Goal: Task Accomplishment & Management: Manage account settings

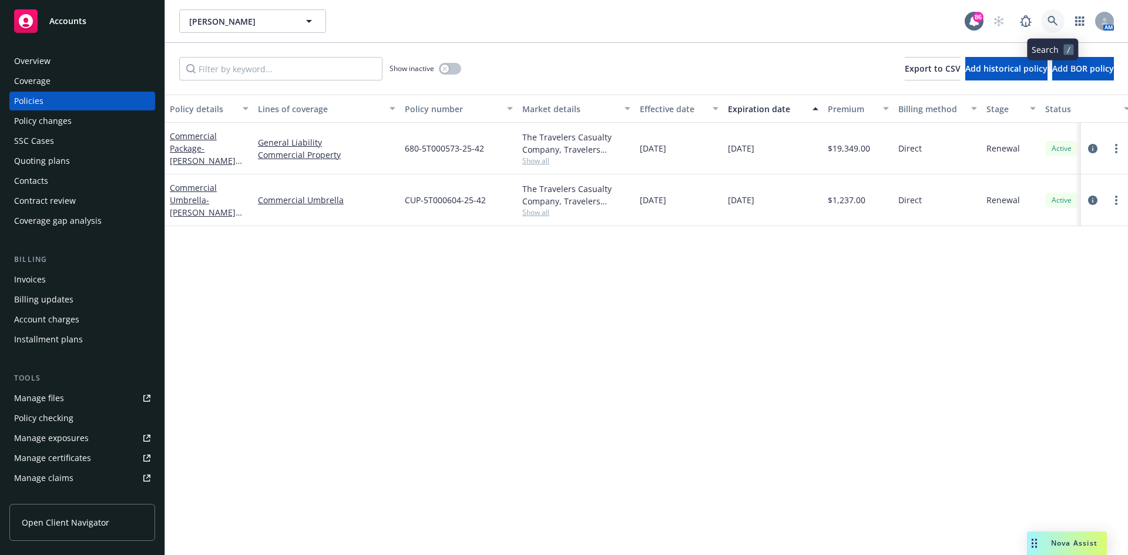
click at [1056, 19] on icon at bounding box center [1053, 21] width 11 height 11
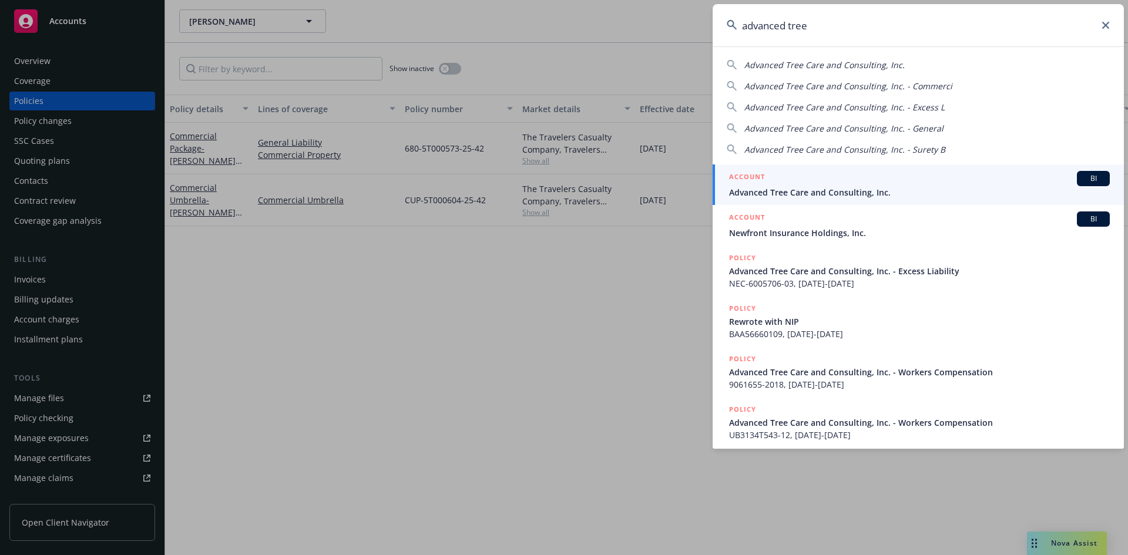
type input "advanced tree"
click at [744, 175] on li "ACCOUNT BI Advanced Tree Care and Consulting, Inc." at bounding box center [918, 185] width 411 height 41
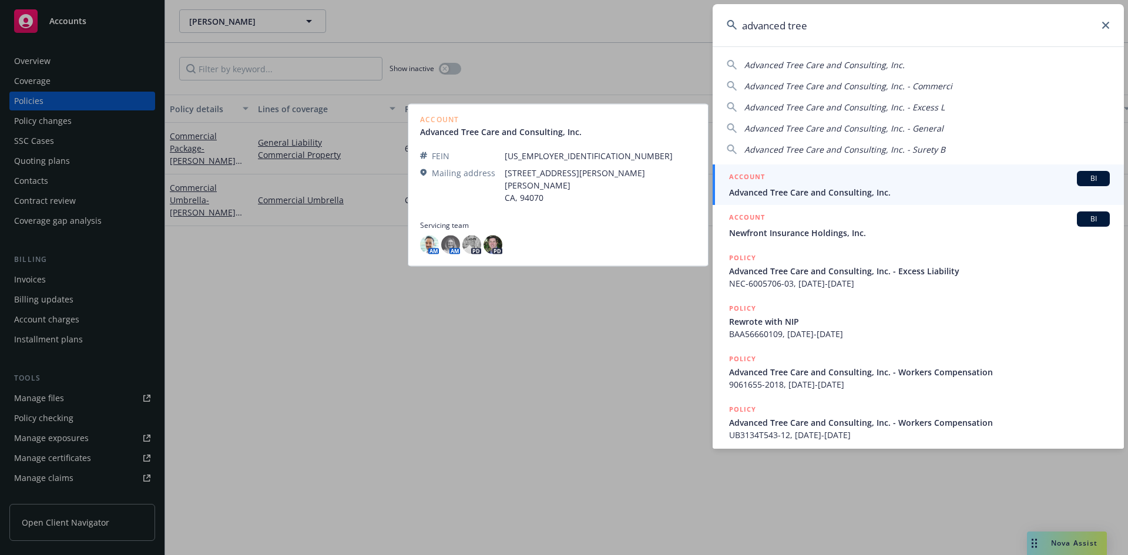
click at [754, 175] on h5 "ACCOUNT" at bounding box center [747, 178] width 36 height 14
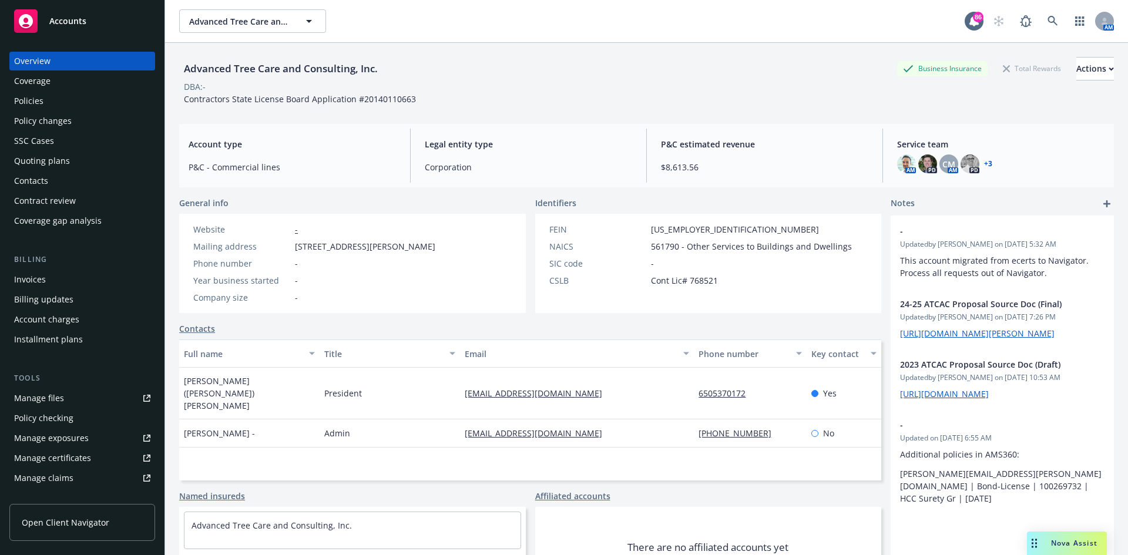
click at [46, 95] on div "Policies" at bounding box center [82, 101] width 136 height 19
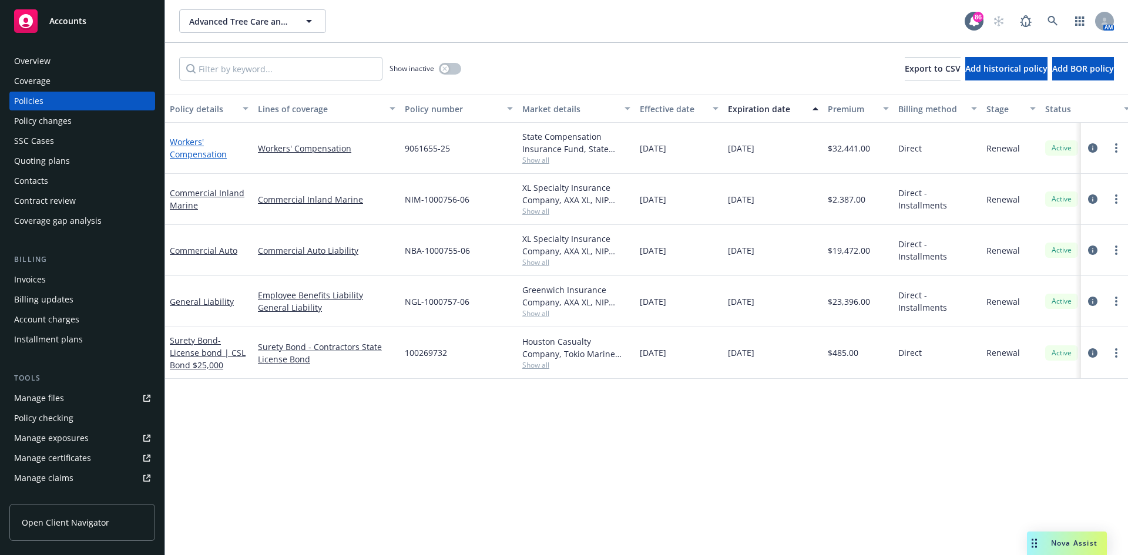
click at [188, 138] on link "Workers' Compensation" at bounding box center [198, 148] width 57 height 24
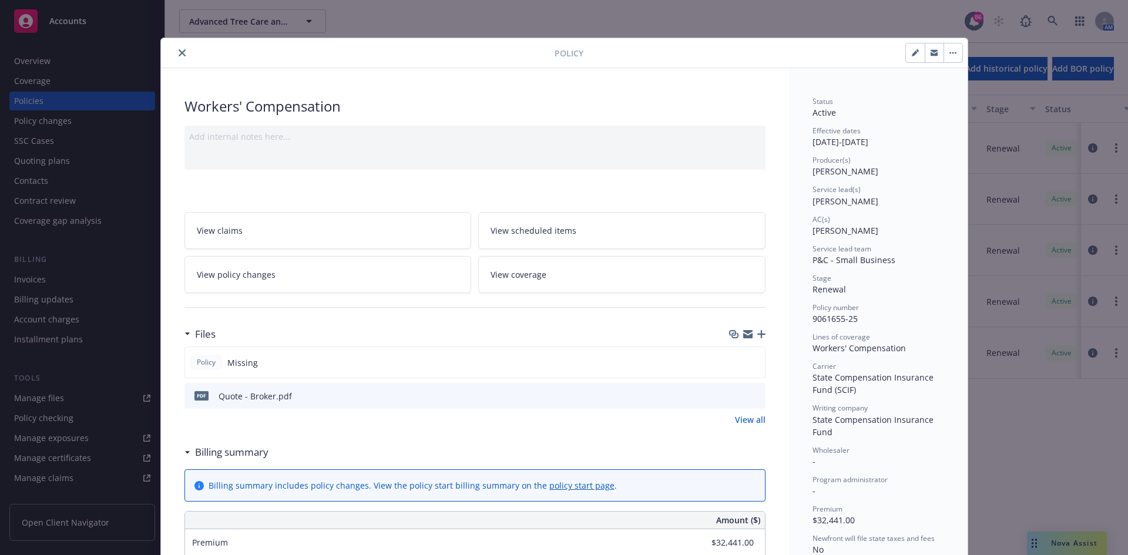
click at [179, 51] on icon "close" at bounding box center [182, 52] width 7 height 7
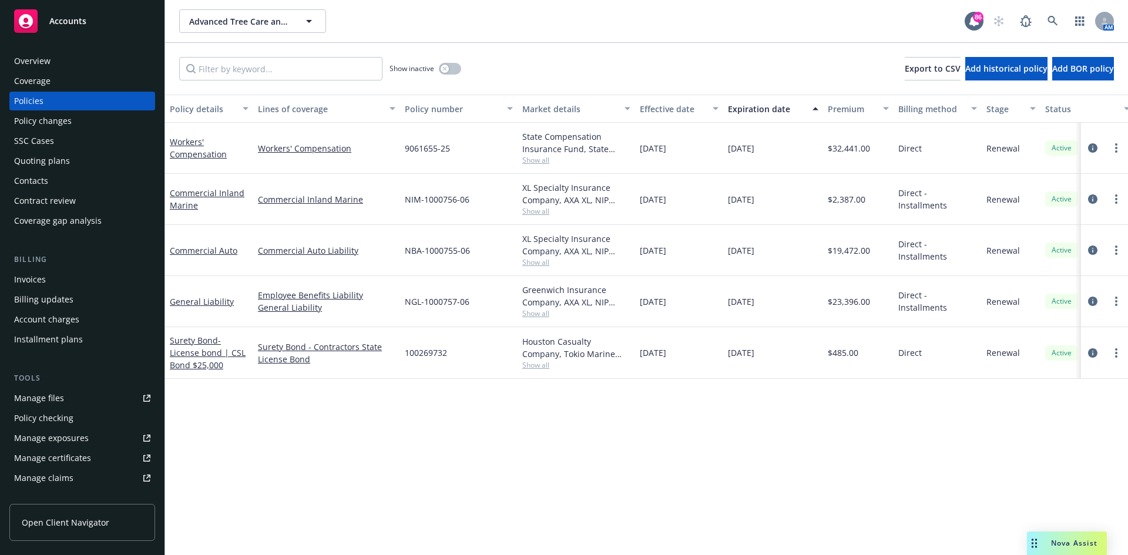
click at [541, 159] on span "Show all" at bounding box center [576, 160] width 108 height 10
click at [189, 141] on link "Workers' Compensation" at bounding box center [198, 148] width 57 height 24
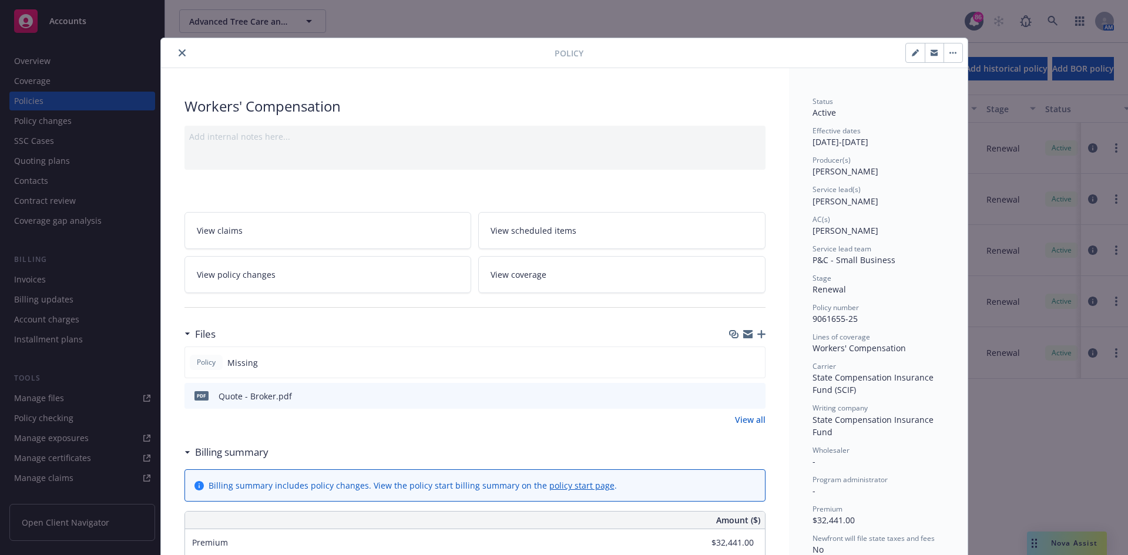
click at [182, 49] on button "close" at bounding box center [182, 53] width 14 height 14
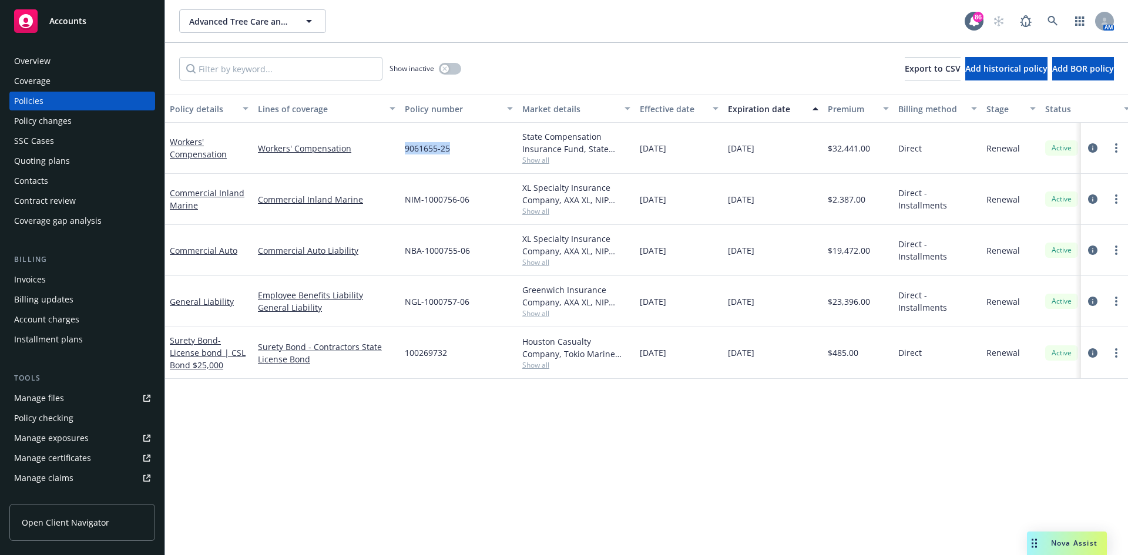
drag, startPoint x: 465, startPoint y: 149, endPoint x: 404, endPoint y: 149, distance: 61.1
click at [404, 149] on div "9061655-25" at bounding box center [459, 148] width 118 height 51
copy span "9061655-25"
click at [183, 142] on link "Workers' Compensation" at bounding box center [198, 148] width 57 height 24
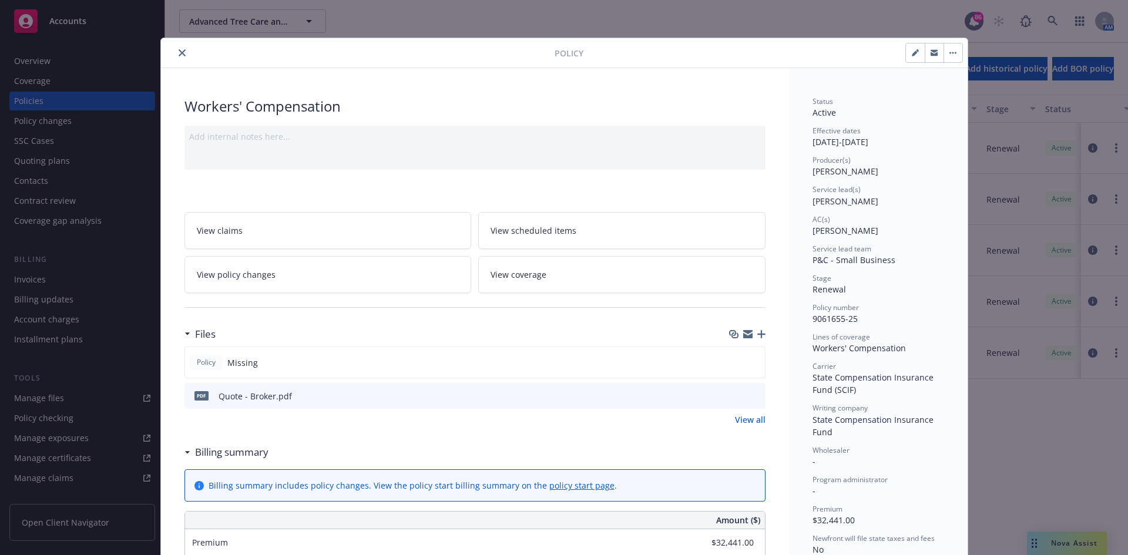
scroll to position [35, 0]
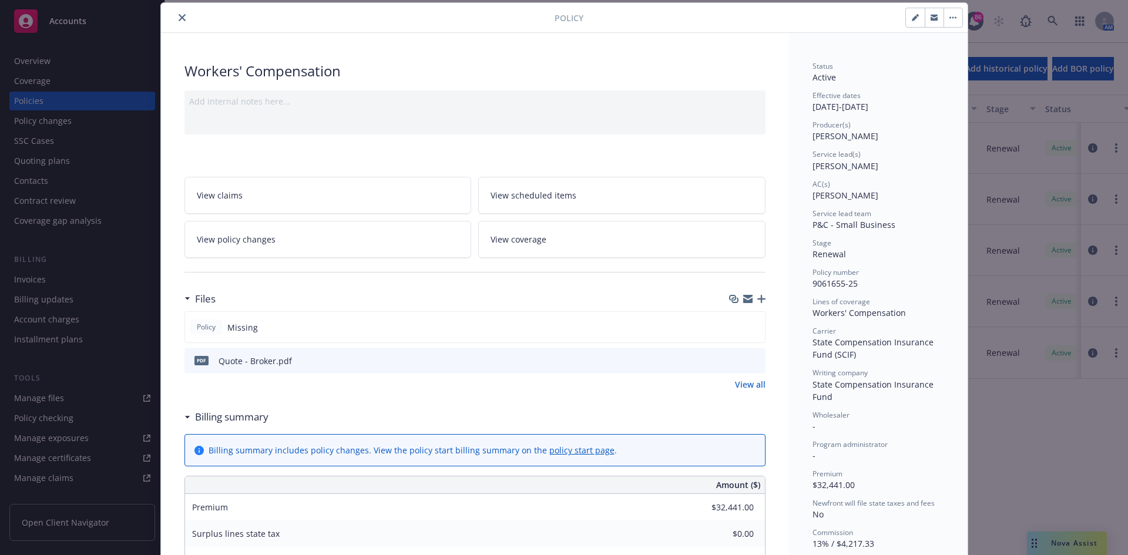
click at [752, 358] on icon "preview file" at bounding box center [754, 360] width 11 height 8
click at [179, 15] on icon "close" at bounding box center [182, 17] width 7 height 7
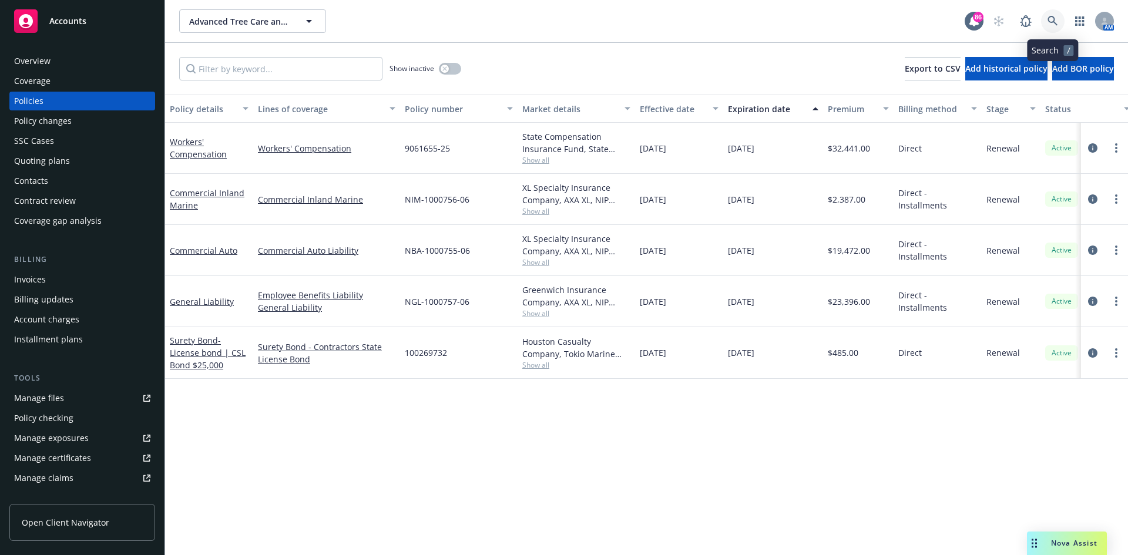
click at [1058, 21] on link at bounding box center [1053, 21] width 24 height 24
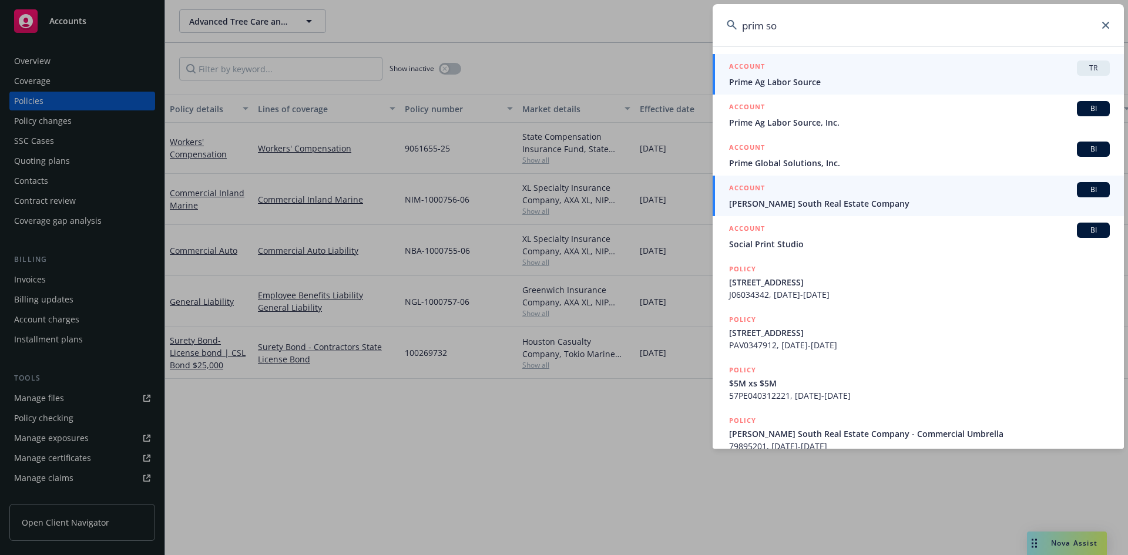
type input "prim so"
click at [739, 184] on h5 "ACCOUNT" at bounding box center [747, 189] width 36 height 14
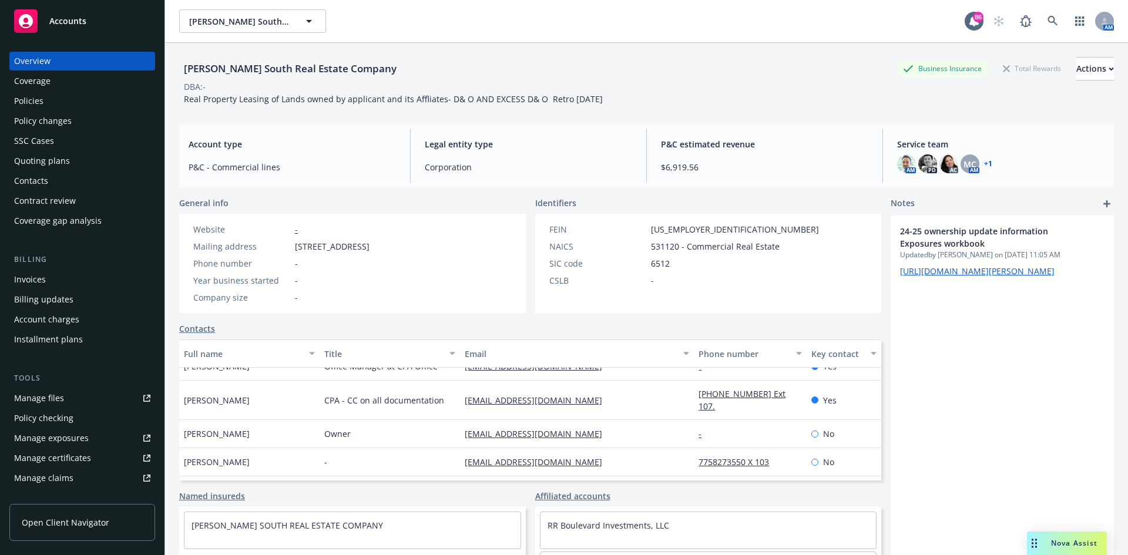
scroll to position [28, 0]
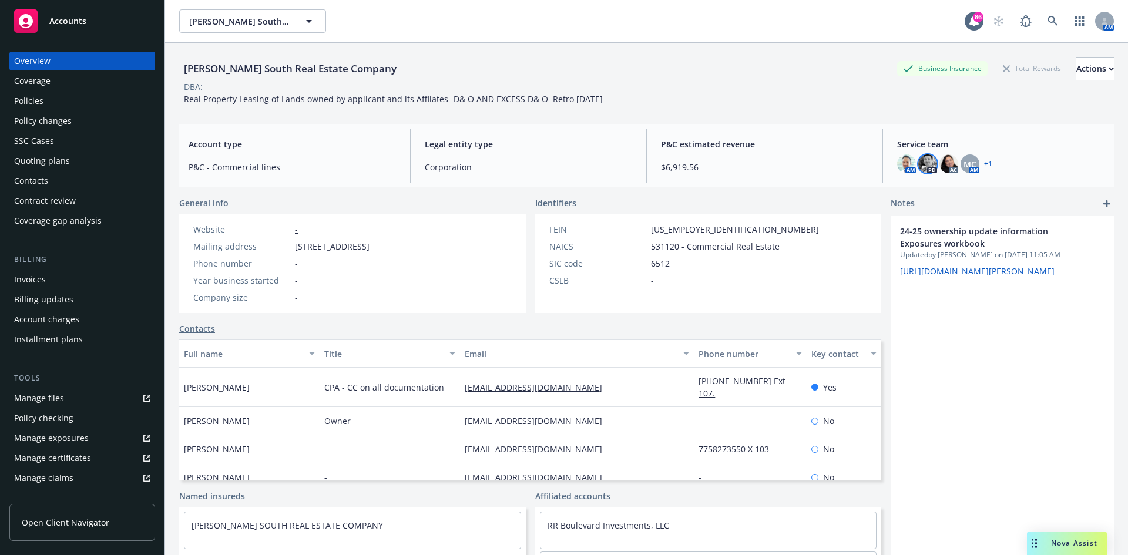
click at [921, 162] on img at bounding box center [927, 164] width 19 height 19
drag, startPoint x: 387, startPoint y: 64, endPoint x: 222, endPoint y: 70, distance: 165.2
click at [178, 75] on div "[PERSON_NAME] South Real Estate Company Business Insurance Total Rewards Action…" at bounding box center [646, 320] width 963 height 555
copy div "[PERSON_NAME] South Real Estate Company"
click at [1048, 21] on icon at bounding box center [1053, 21] width 11 height 11
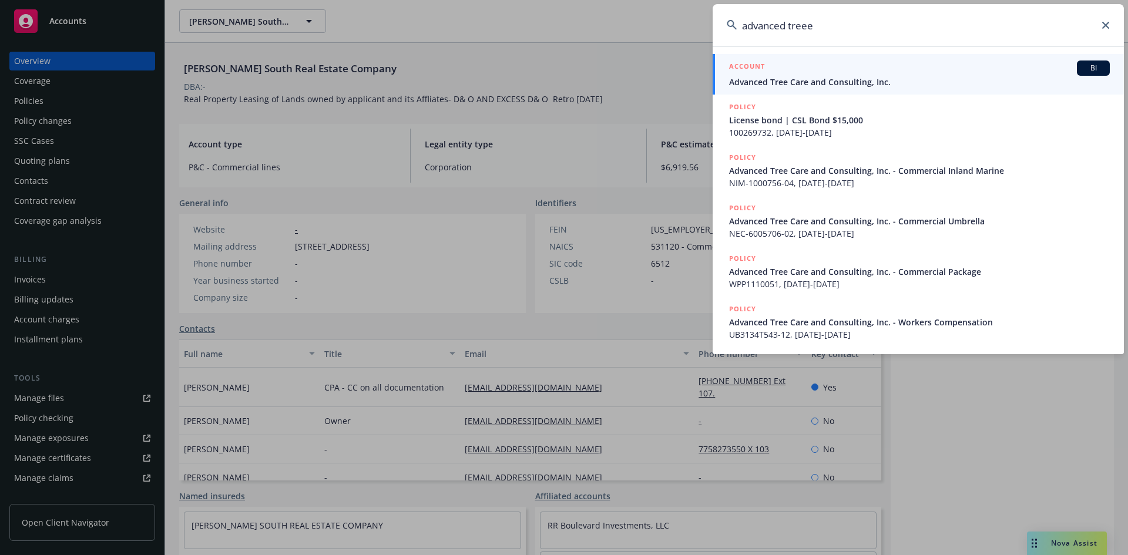
type input "advanced treee"
click at [744, 63] on h5 "ACCOUNT" at bounding box center [747, 68] width 36 height 14
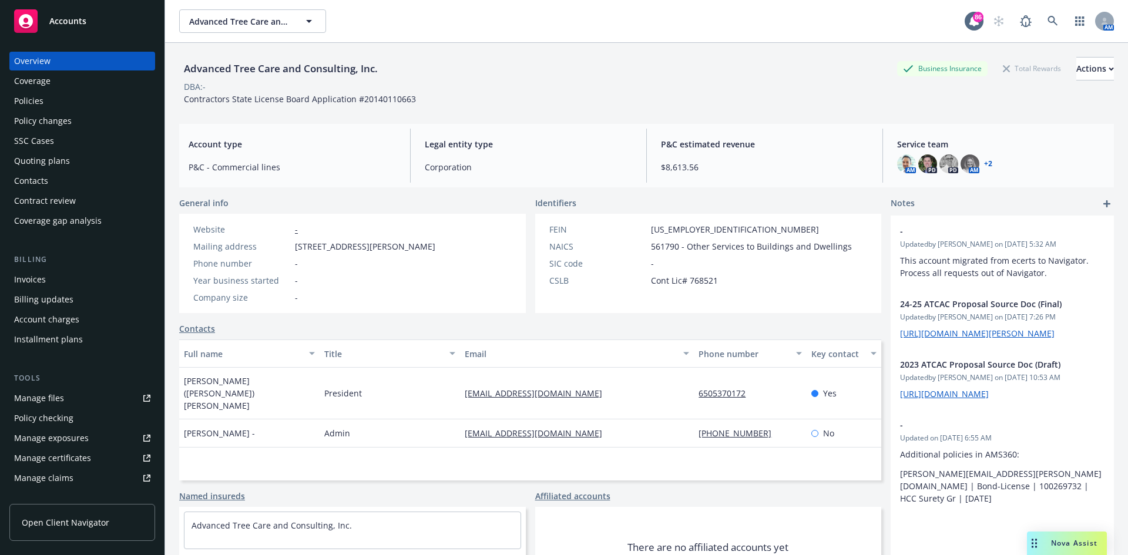
click at [52, 101] on div "Policies" at bounding box center [82, 101] width 136 height 19
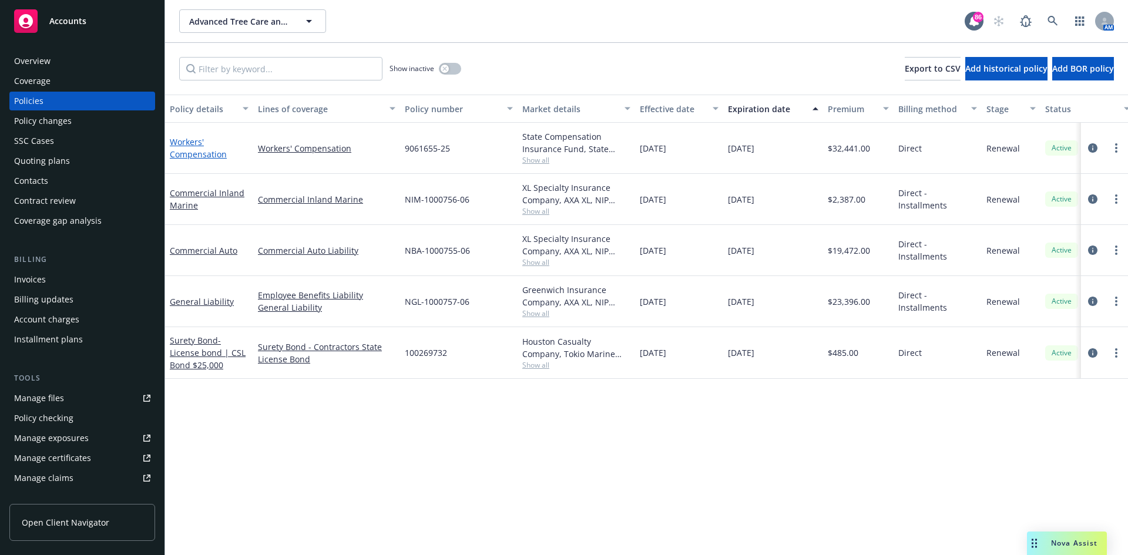
click at [195, 142] on link "Workers' Compensation" at bounding box center [198, 148] width 57 height 24
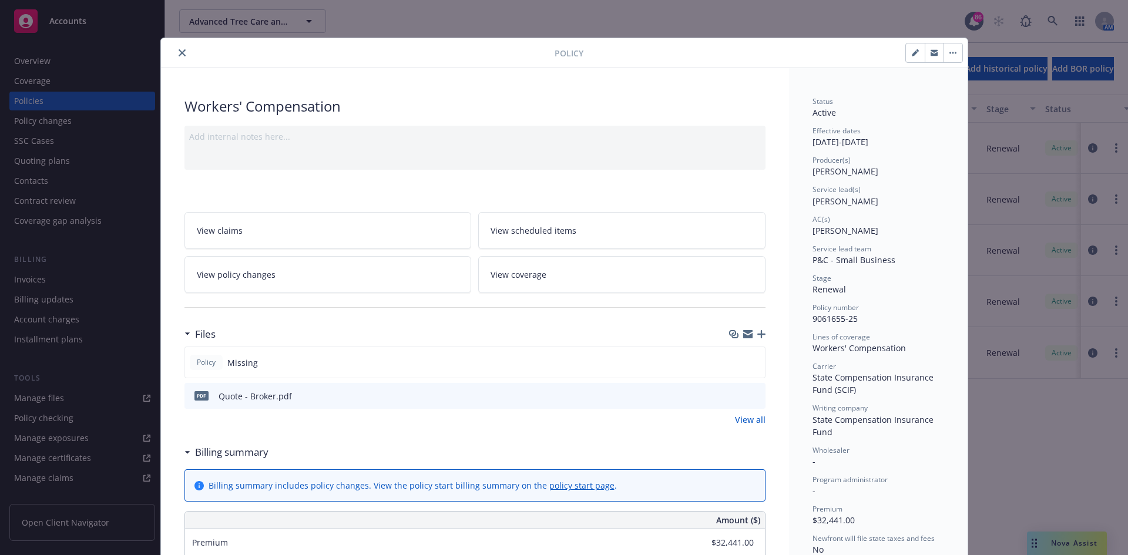
click at [757, 334] on icon "button" at bounding box center [761, 334] width 8 height 8
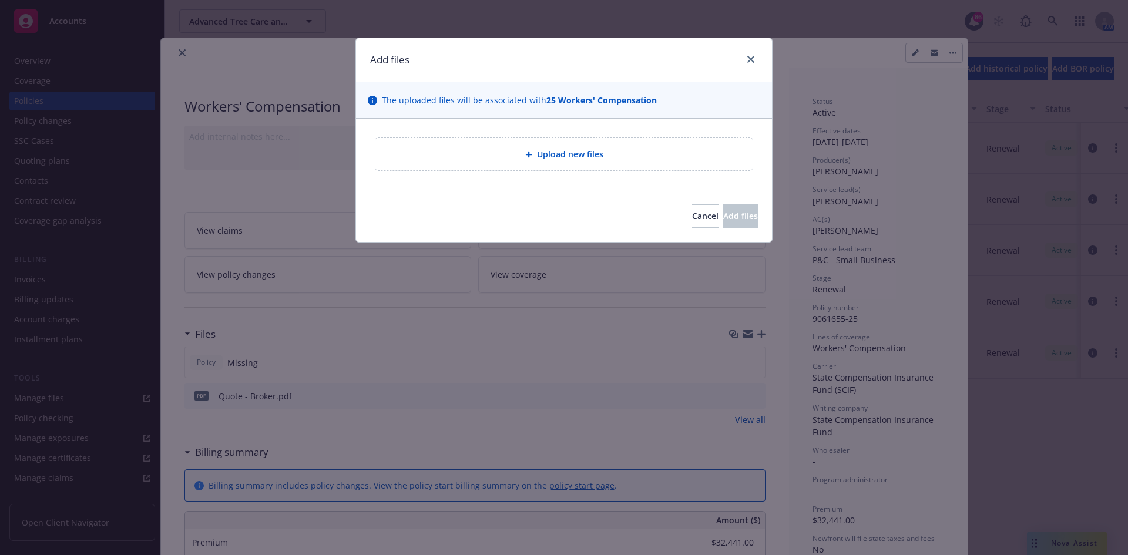
click at [559, 154] on span "Upload new files" at bounding box center [570, 154] width 66 height 12
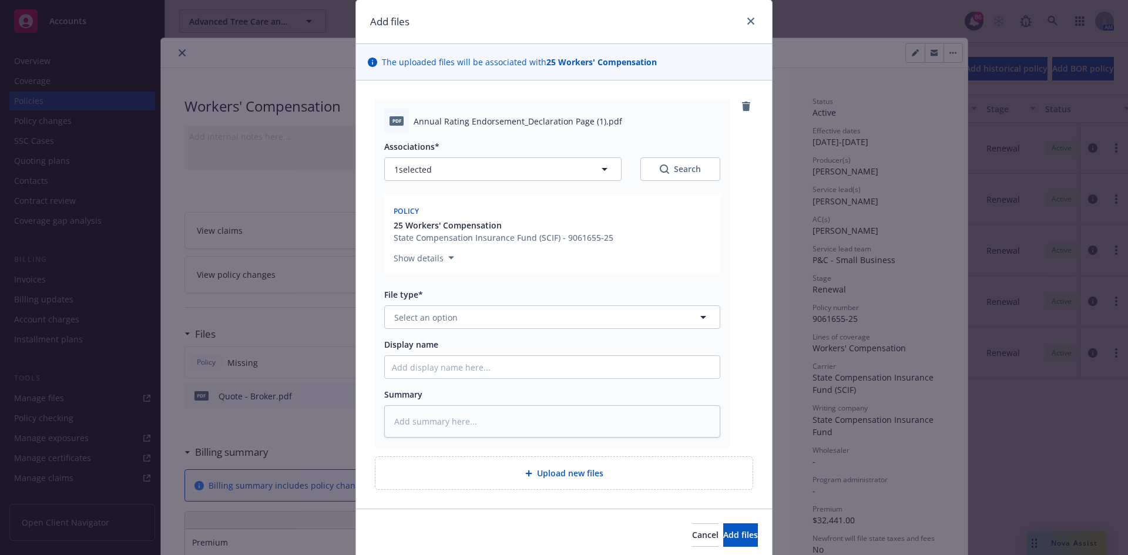
scroll to position [59, 0]
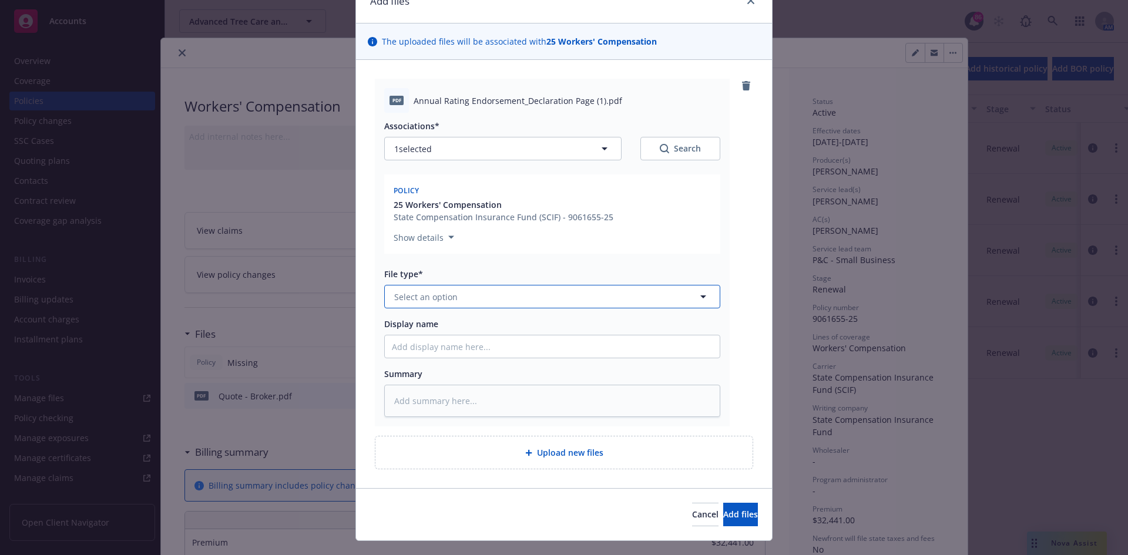
click at [638, 296] on button "Select an option" at bounding box center [552, 297] width 336 height 24
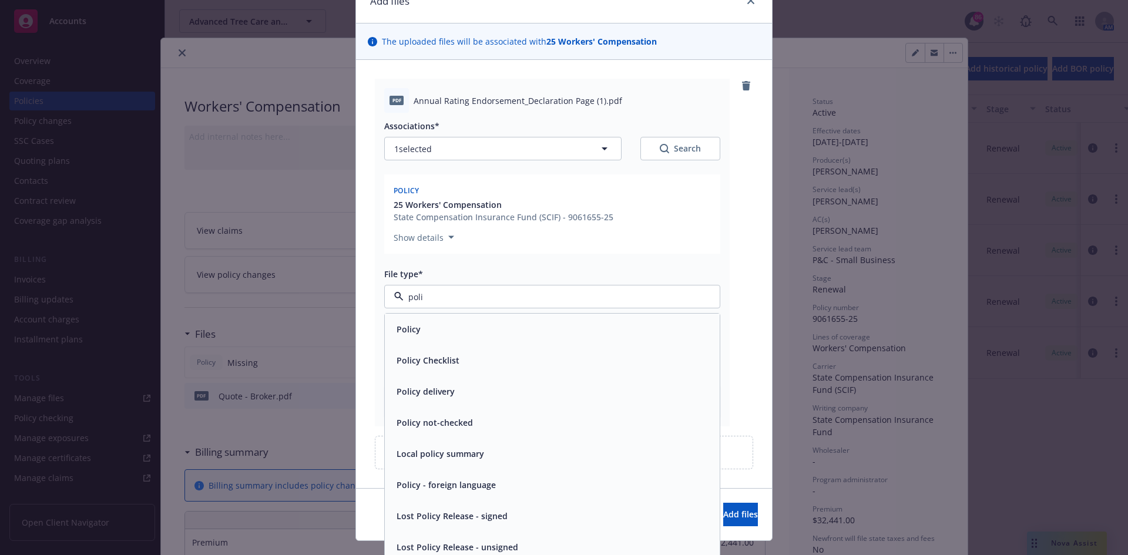
type input "polic"
click at [522, 336] on div "Policy" at bounding box center [552, 329] width 321 height 17
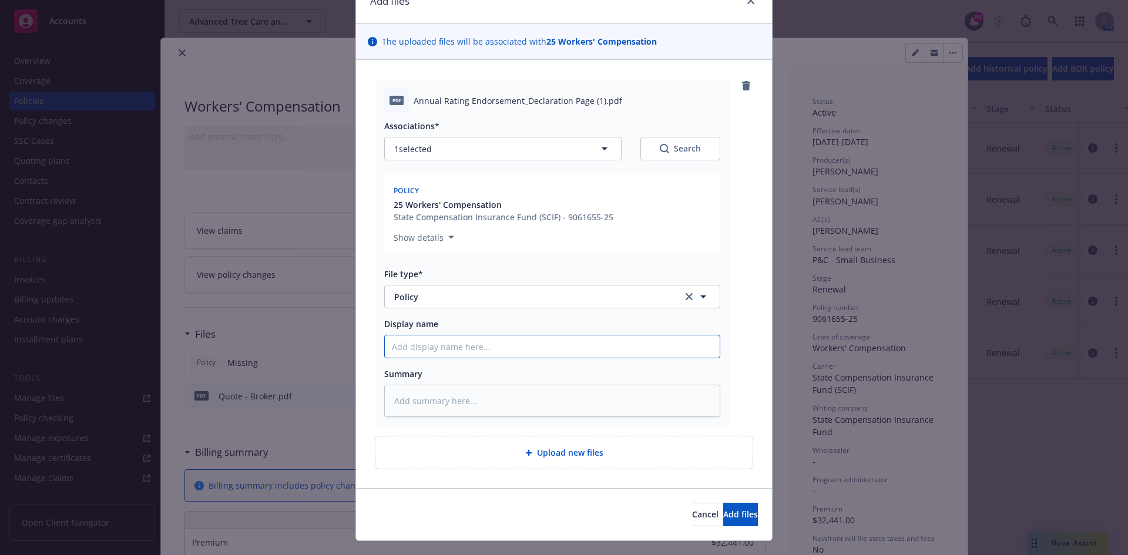
click at [489, 348] on input "Display name" at bounding box center [552, 347] width 335 height 22
type textarea "x"
type input "2"
type textarea "x"
type input "25"
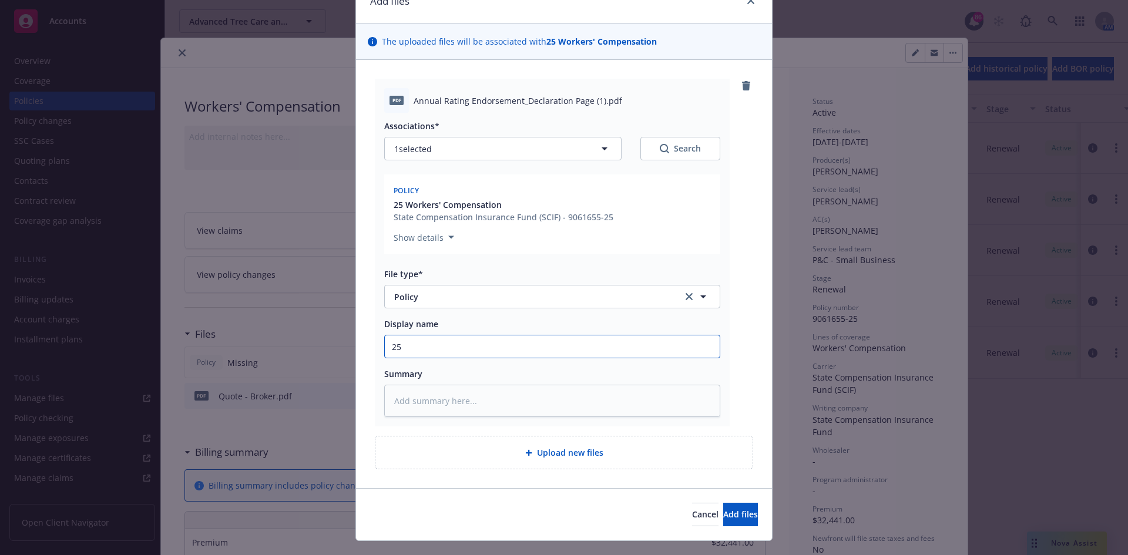
type textarea "x"
type input "25/"
type textarea "x"
type input "25/2"
type textarea "x"
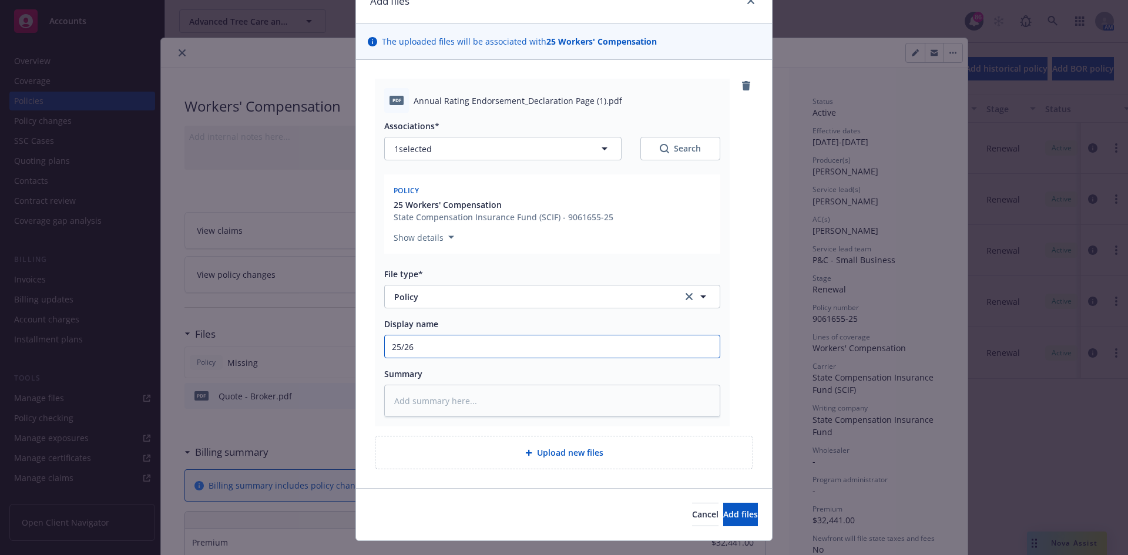
type input "25/26"
click at [723, 514] on span "Add files" at bounding box center [740, 514] width 35 height 11
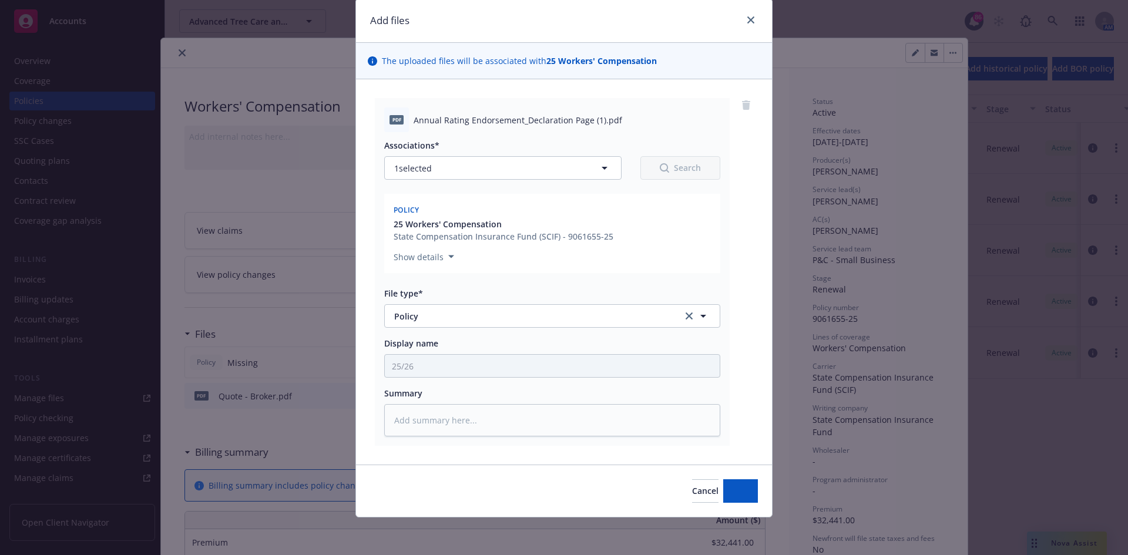
scroll to position [39, 0]
type textarea "x"
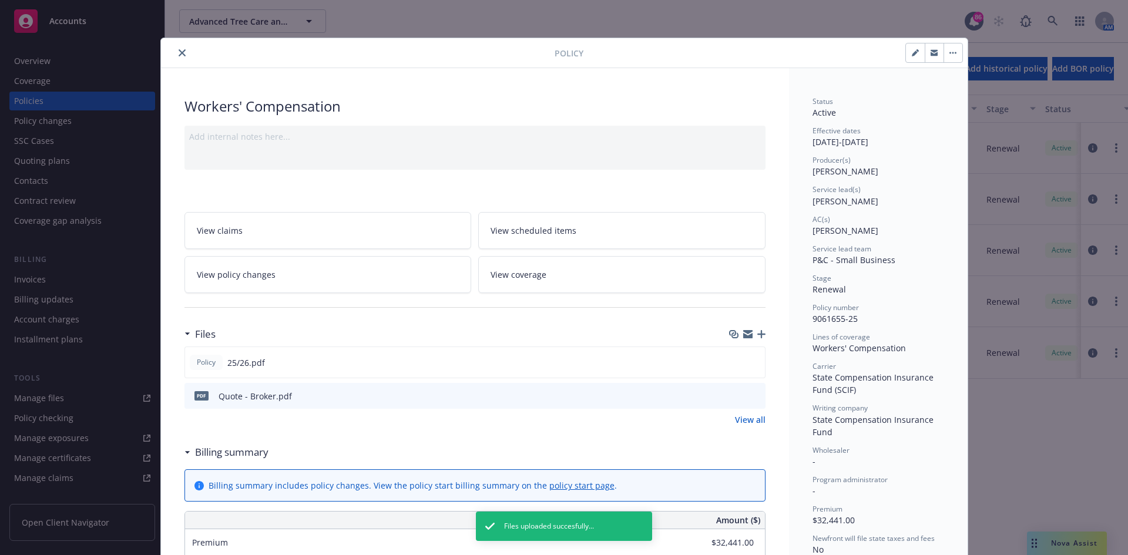
click at [179, 52] on icon "close" at bounding box center [182, 52] width 7 height 7
